Goal: Information Seeking & Learning: Learn about a topic

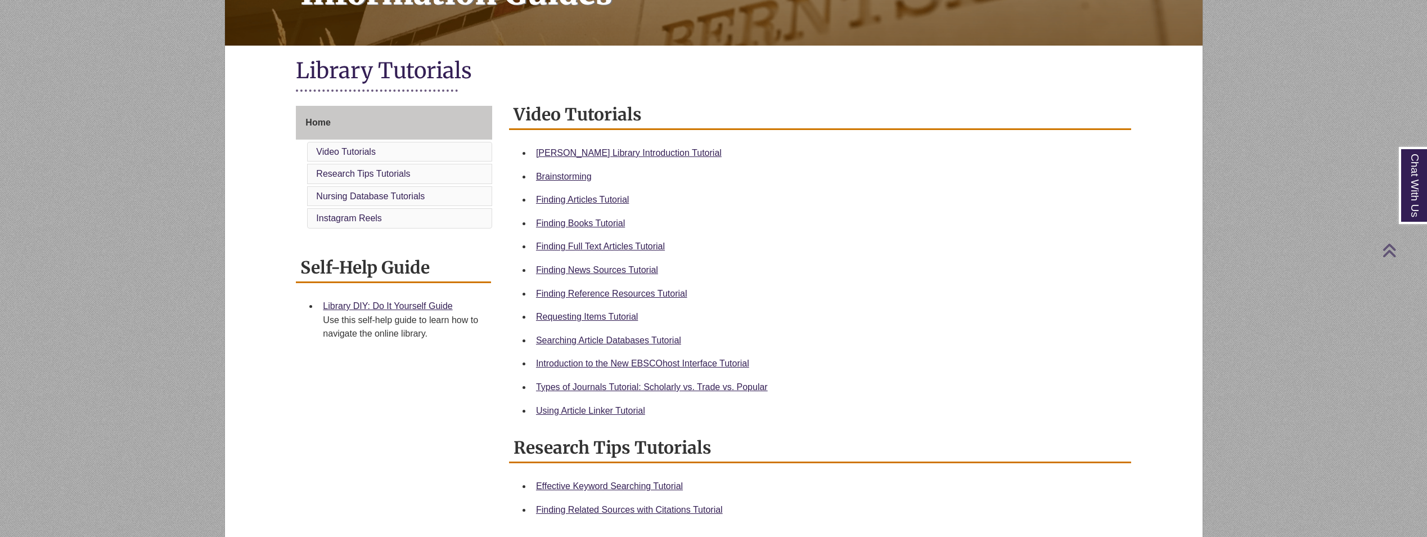
scroll to position [225, 0]
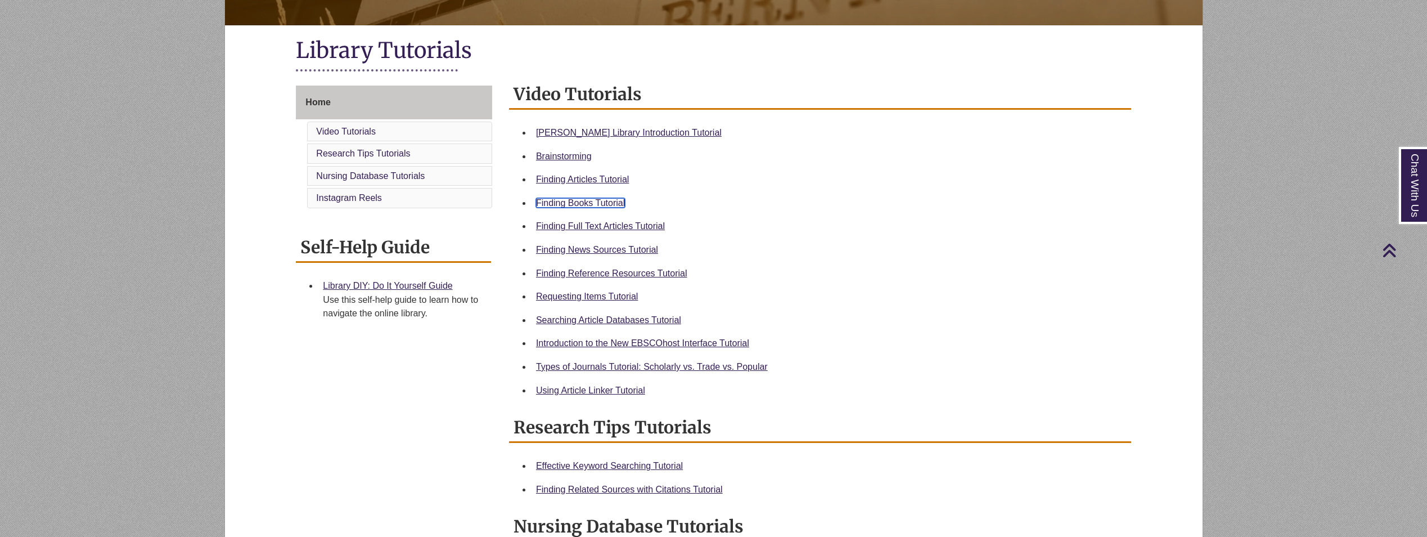
click at [602, 201] on link "Finding Books Tutorial" at bounding box center [580, 203] width 89 height 10
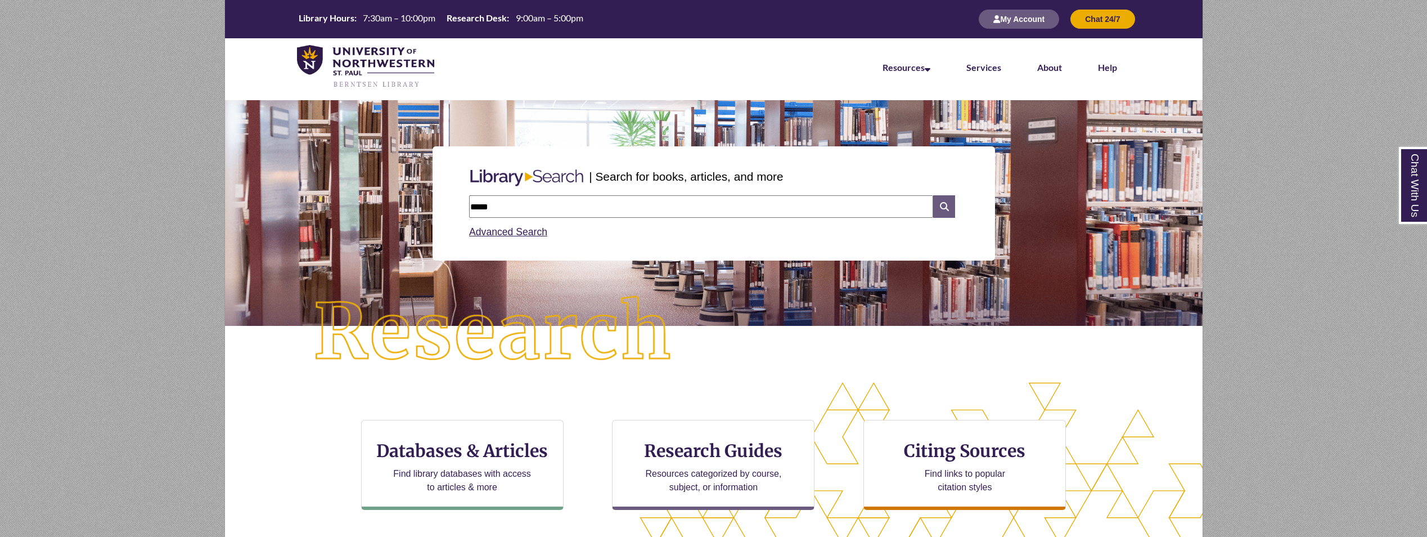
click at [952, 210] on icon at bounding box center [943, 206] width 21 height 23
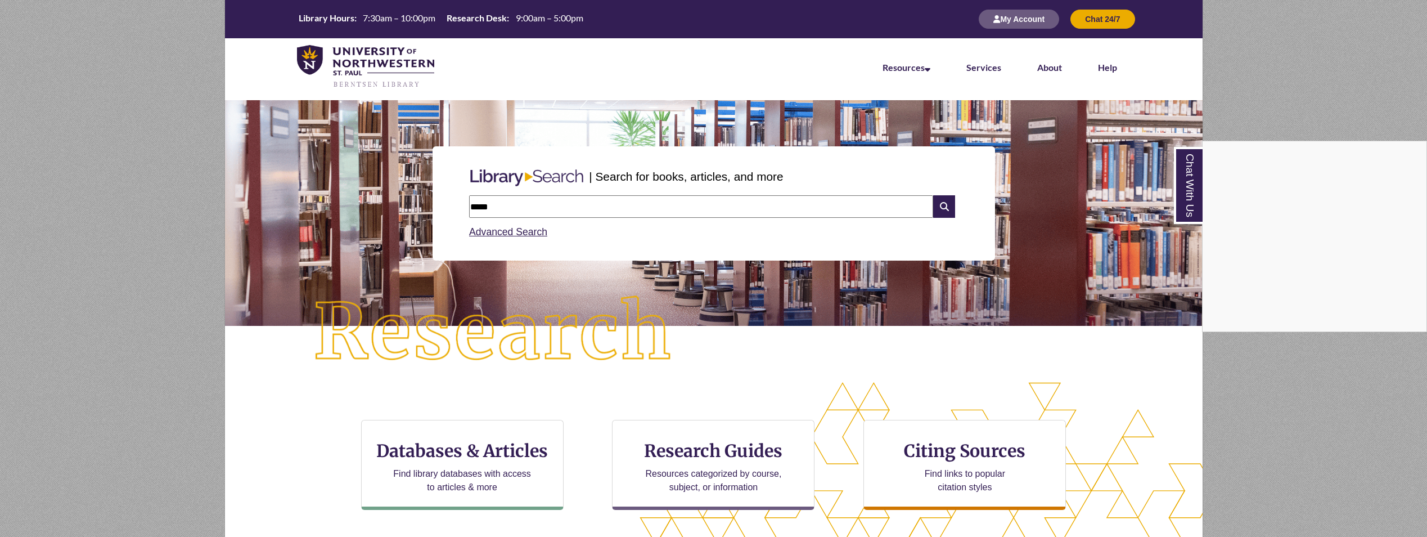
click at [497, 205] on div "Chat With Us" at bounding box center [713, 268] width 1427 height 537
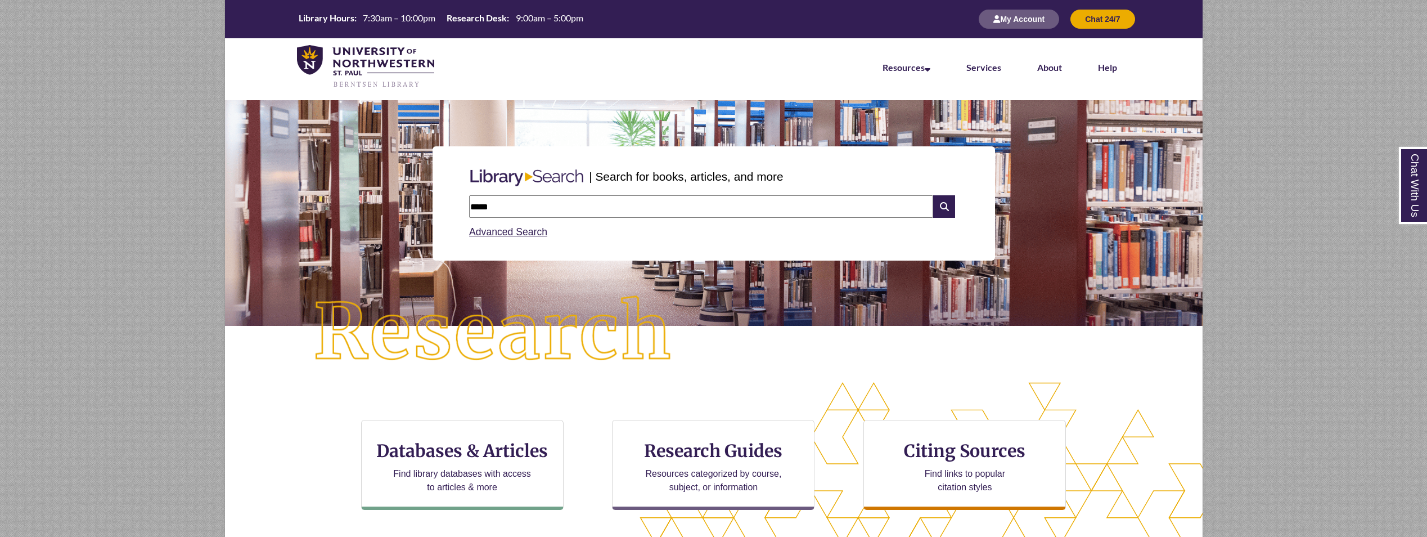
drag, startPoint x: 497, startPoint y: 205, endPoint x: 466, endPoint y: 199, distance: 32.1
click at [466, 199] on div "***** Search Advanced Search" at bounding box center [714, 217] width 498 height 53
type input "**********"
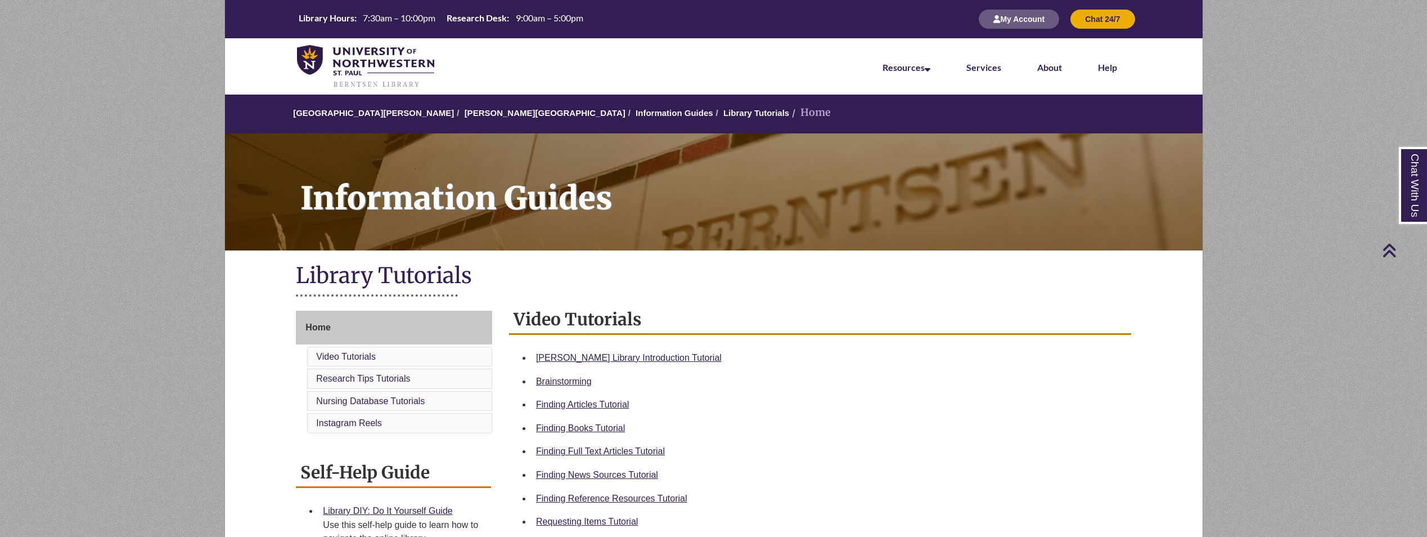
scroll to position [281, 0]
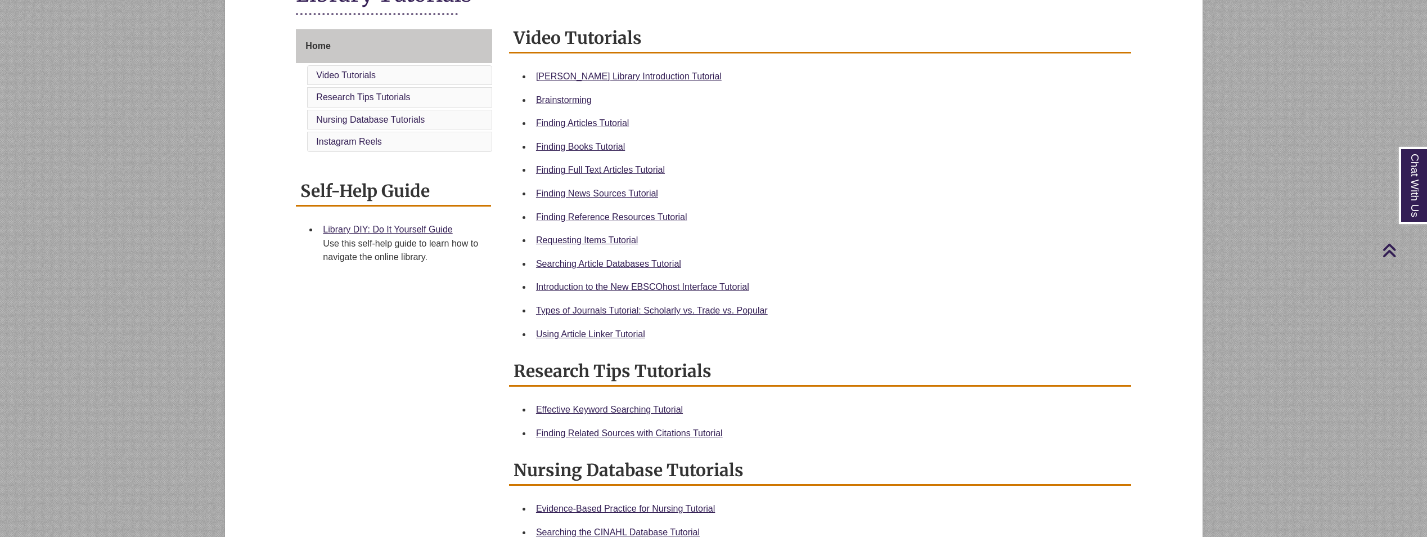
click at [602, 233] on div "Requesting Items Tutorial" at bounding box center [829, 240] width 586 height 15
click at [594, 240] on link "Requesting Items Tutorial" at bounding box center [587, 240] width 102 height 10
click at [606, 312] on link "Types of Journals Tutorial: Scholarly vs. Trade vs. Popular" at bounding box center [652, 310] width 232 height 10
